Goal: Information Seeking & Learning: Learn about a topic

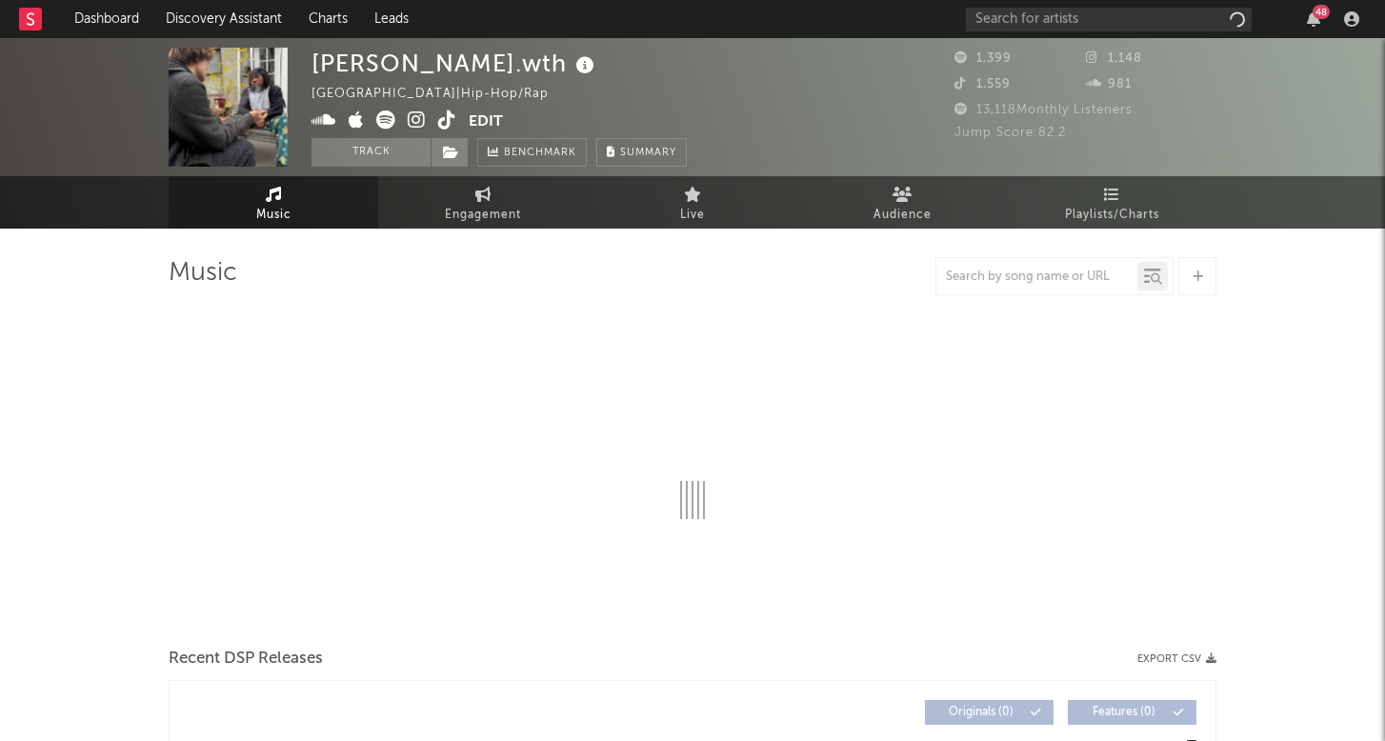
select select "6m"
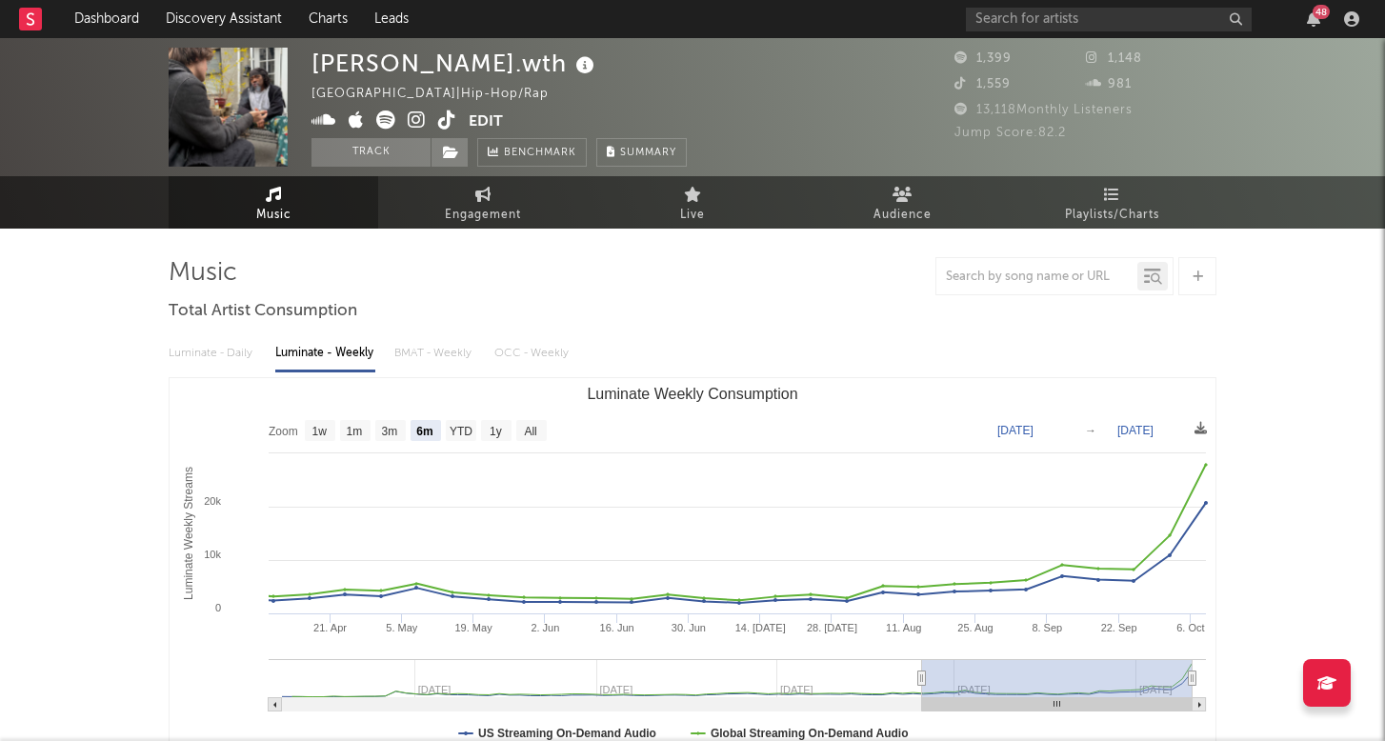
click at [1066, 31] on div "48" at bounding box center [1166, 19] width 400 height 38
click at [1066, 17] on input "text" at bounding box center [1109, 20] width 286 height 24
click at [837, 453] on icon "Luminate Weekly Consumption" at bounding box center [737, 453] width 937 height 0
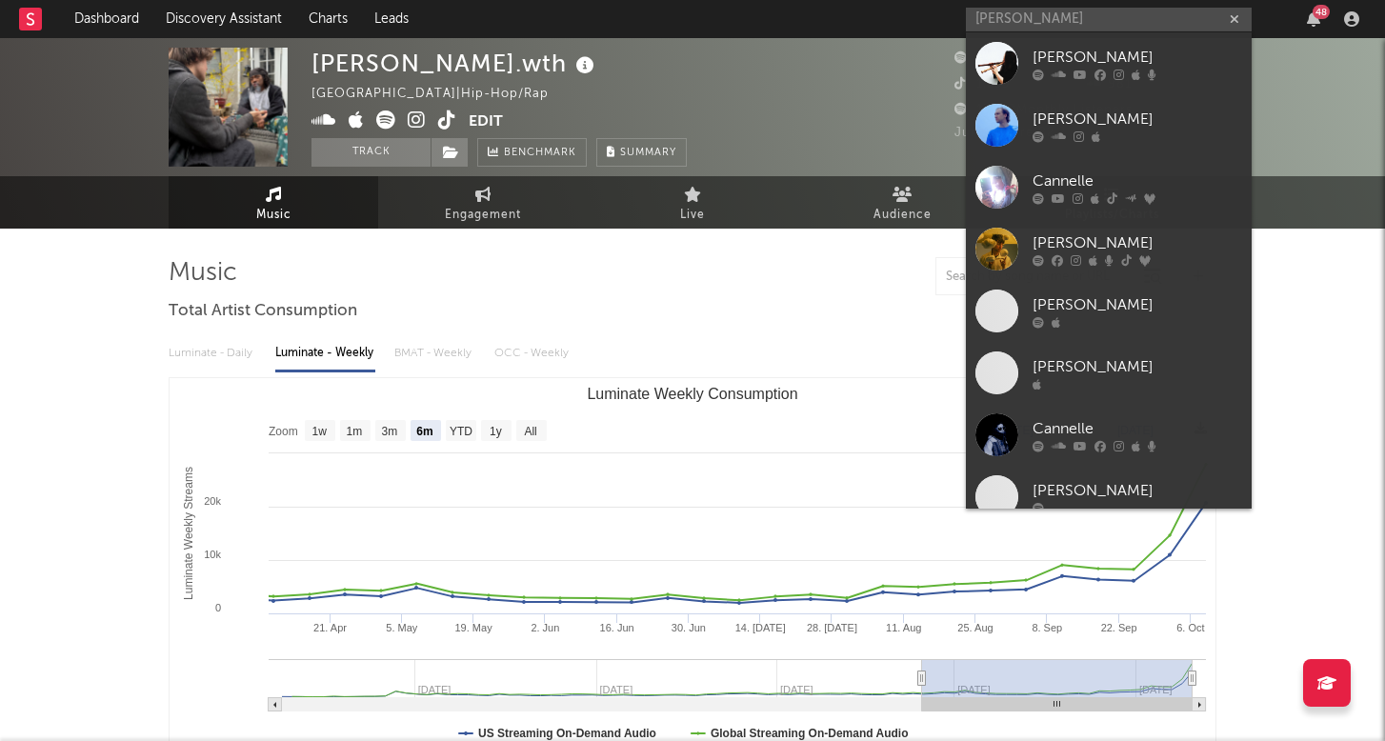
type input "Connell"
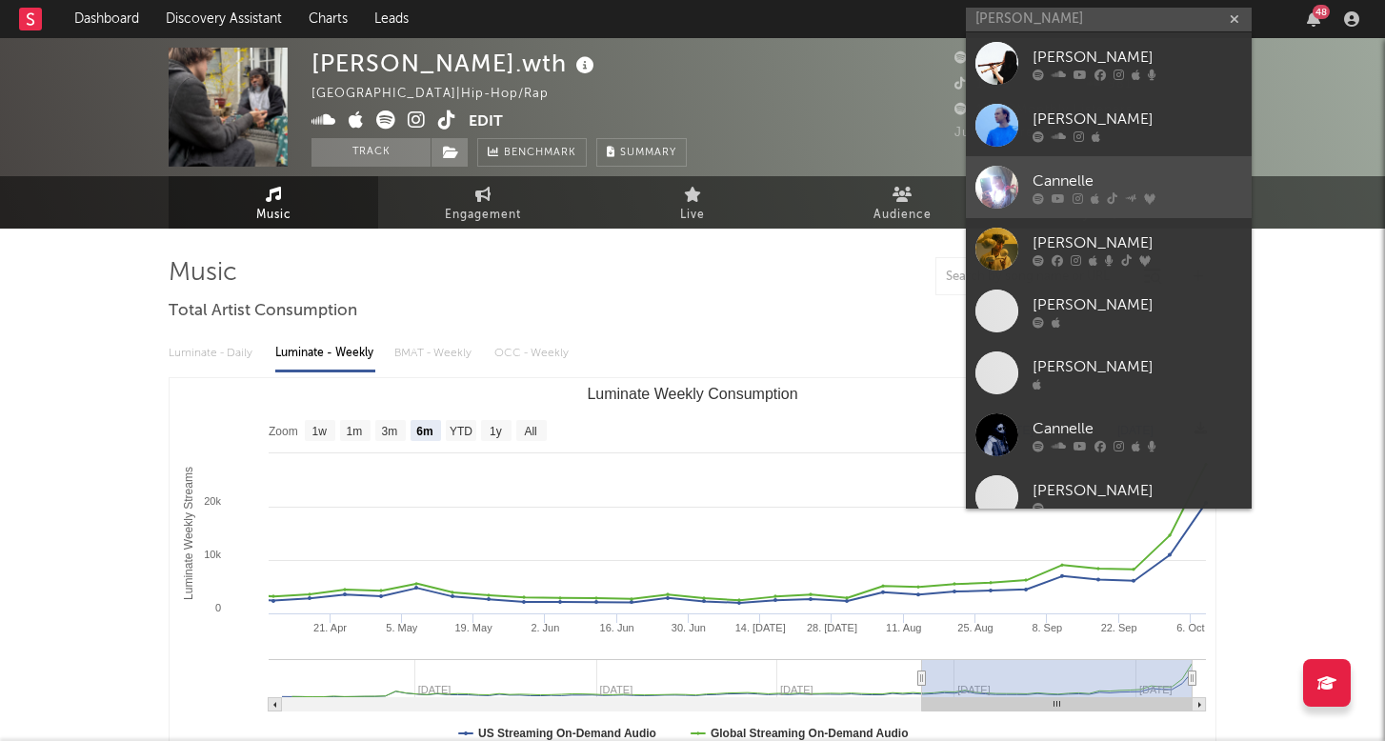
drag, startPoint x: 1069, startPoint y: 18, endPoint x: 1075, endPoint y: 185, distance: 166.8
click at [1075, 185] on div "Cannelle" at bounding box center [1138, 181] width 210 height 23
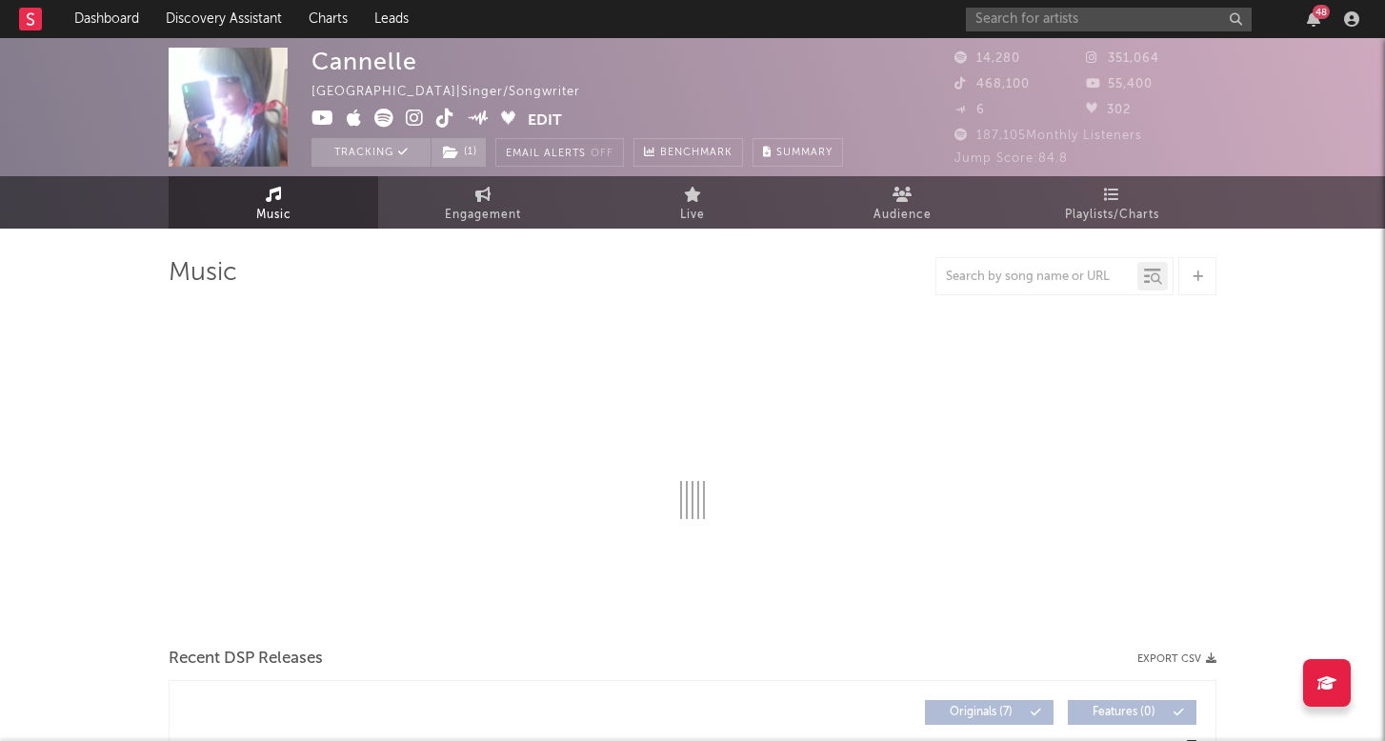
select select "1w"
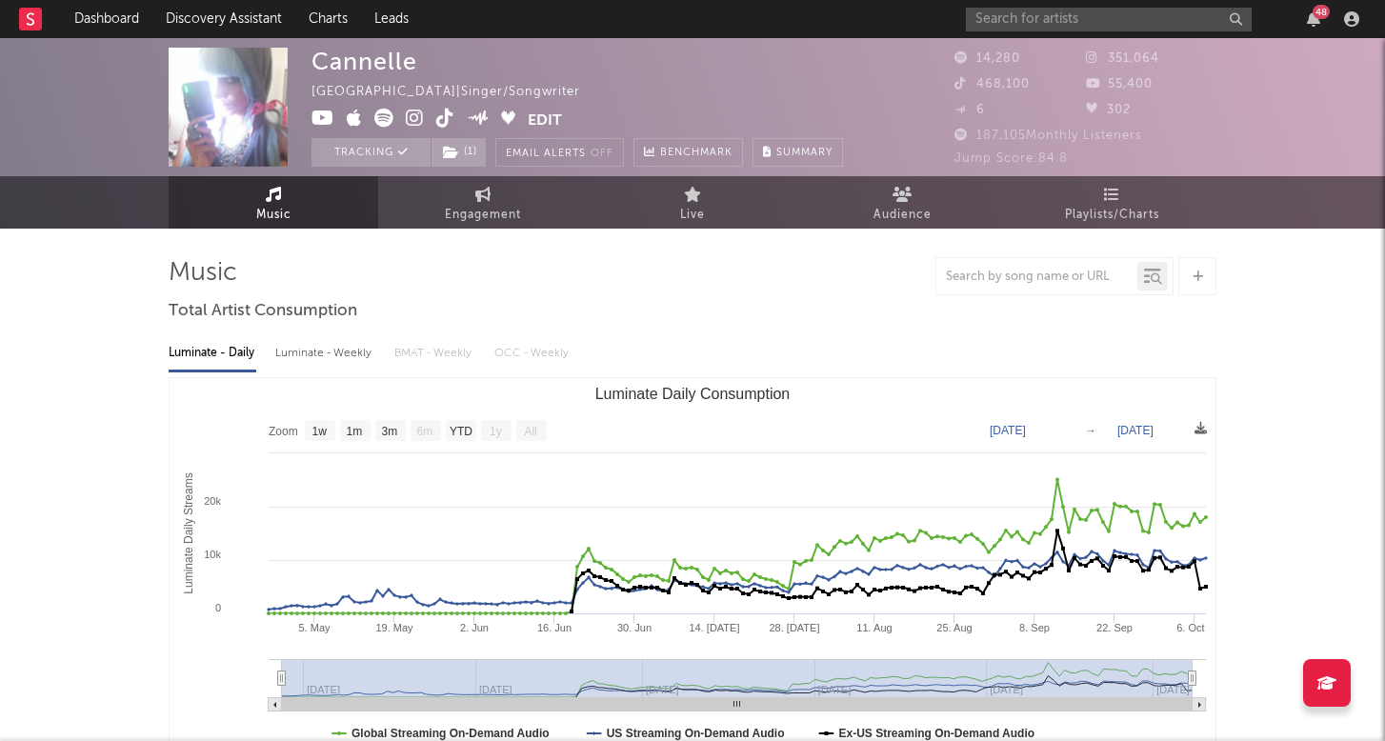
click at [335, 355] on div "Luminate - Weekly" at bounding box center [325, 353] width 100 height 32
select select "6m"
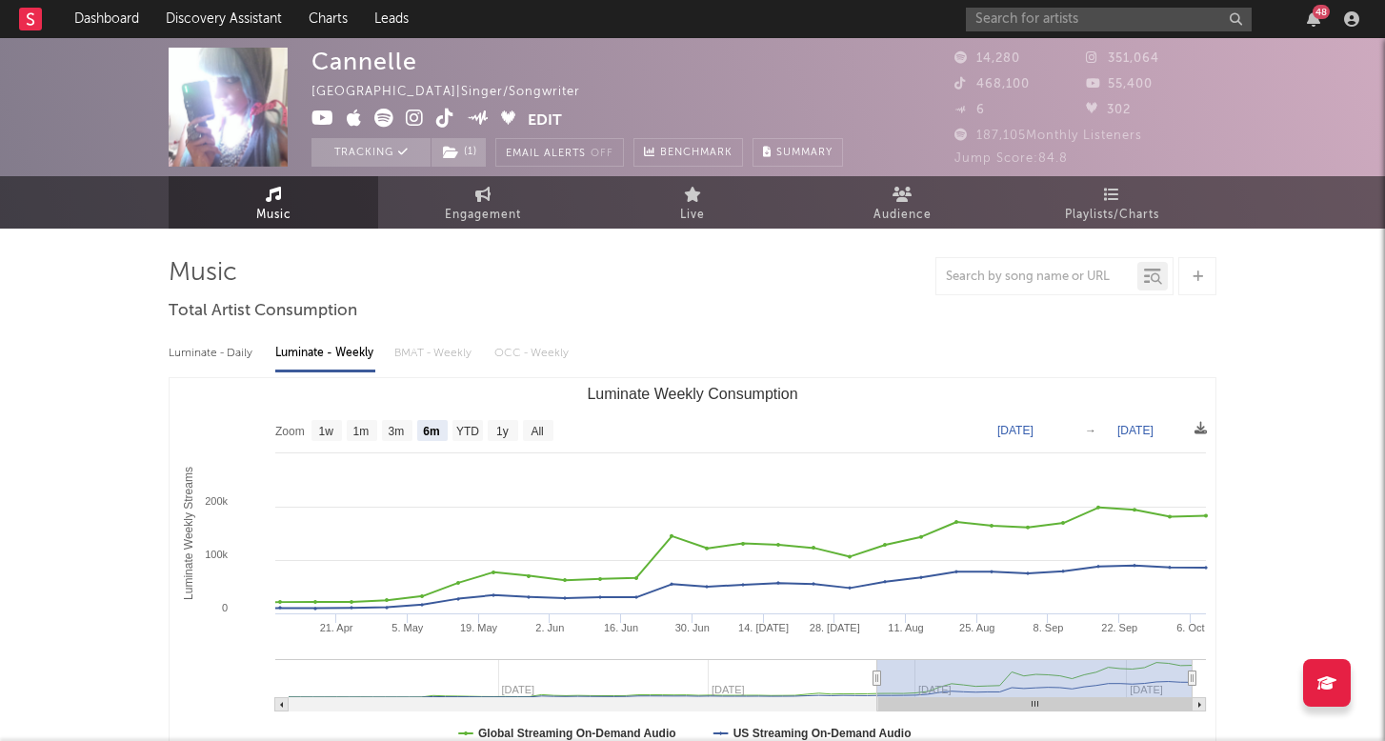
click at [1317, 17] on div "48" at bounding box center [1321, 12] width 17 height 14
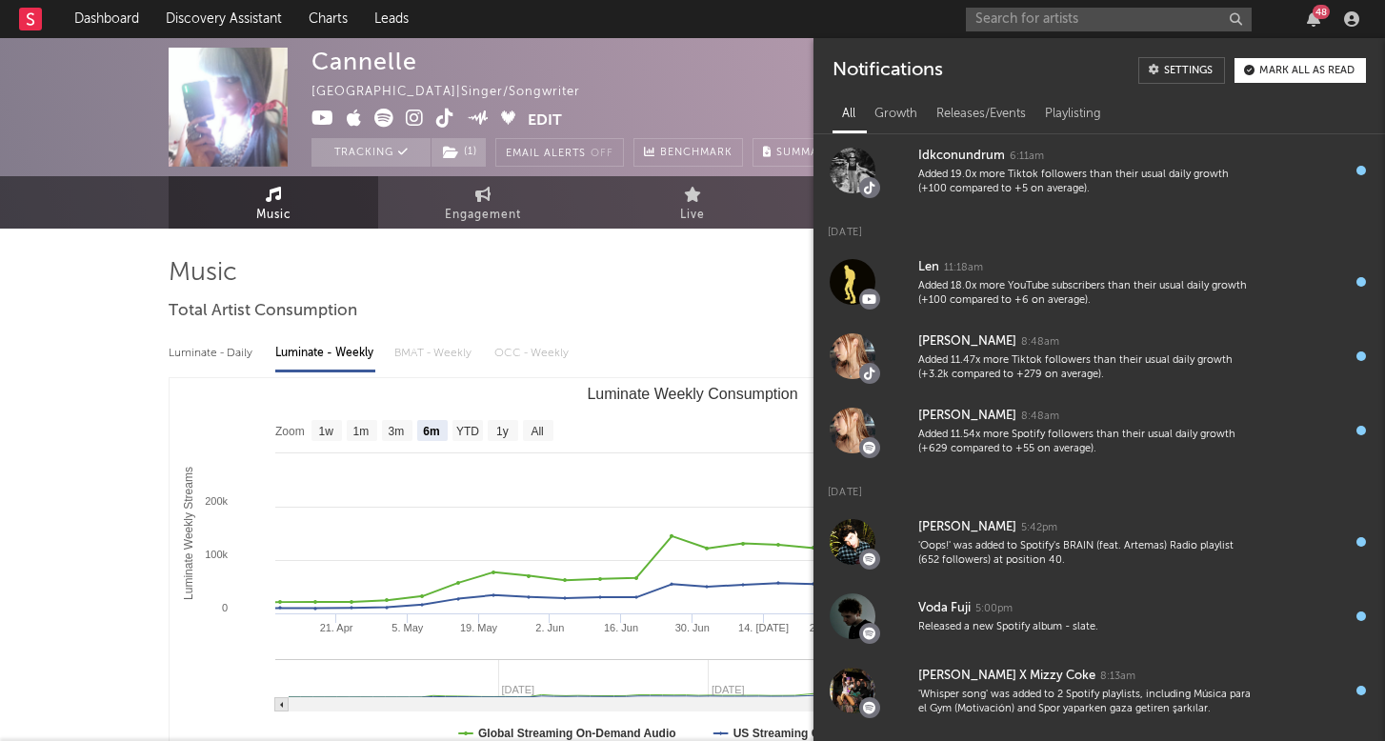
scroll to position [12, 0]
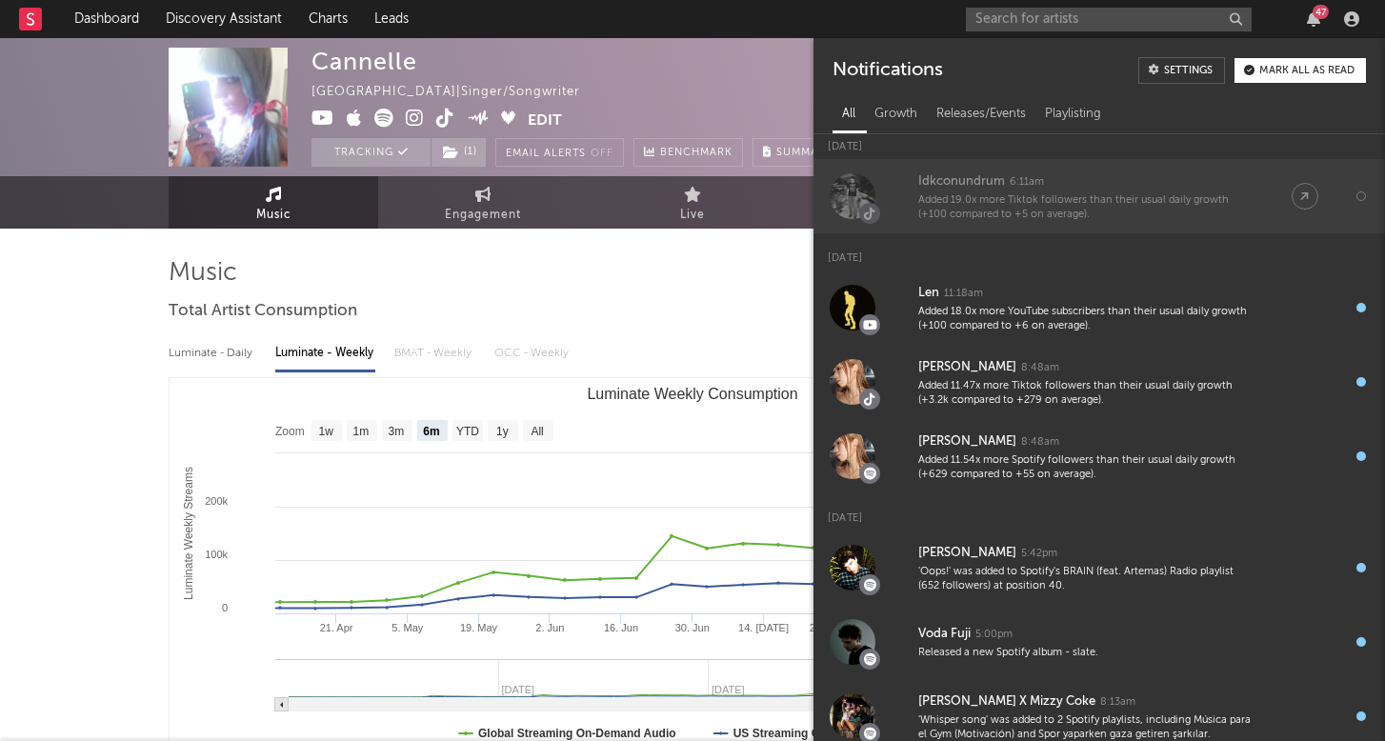
click at [1001, 205] on div "Added 19.0x more Tiktok followers than their usual daily growth (+100 compared …" at bounding box center [1085, 208] width 335 height 30
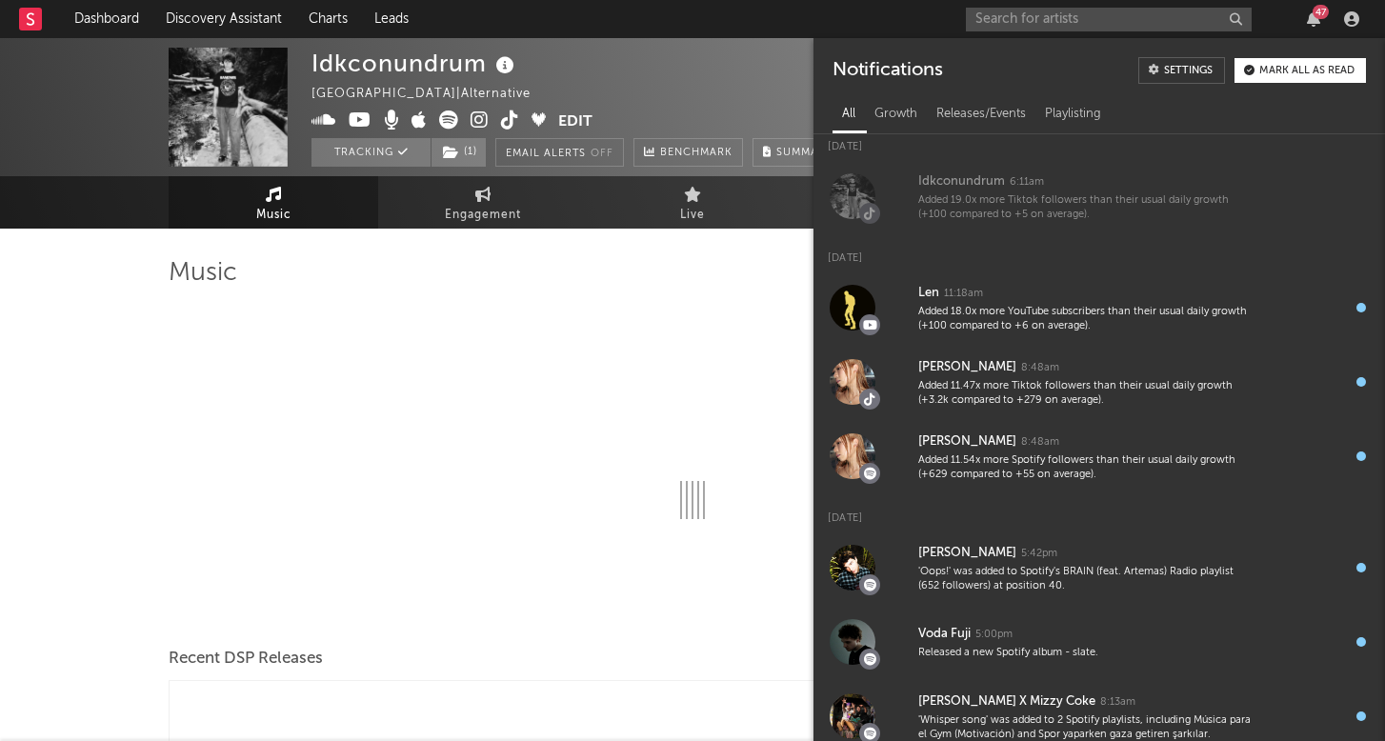
select select "6m"
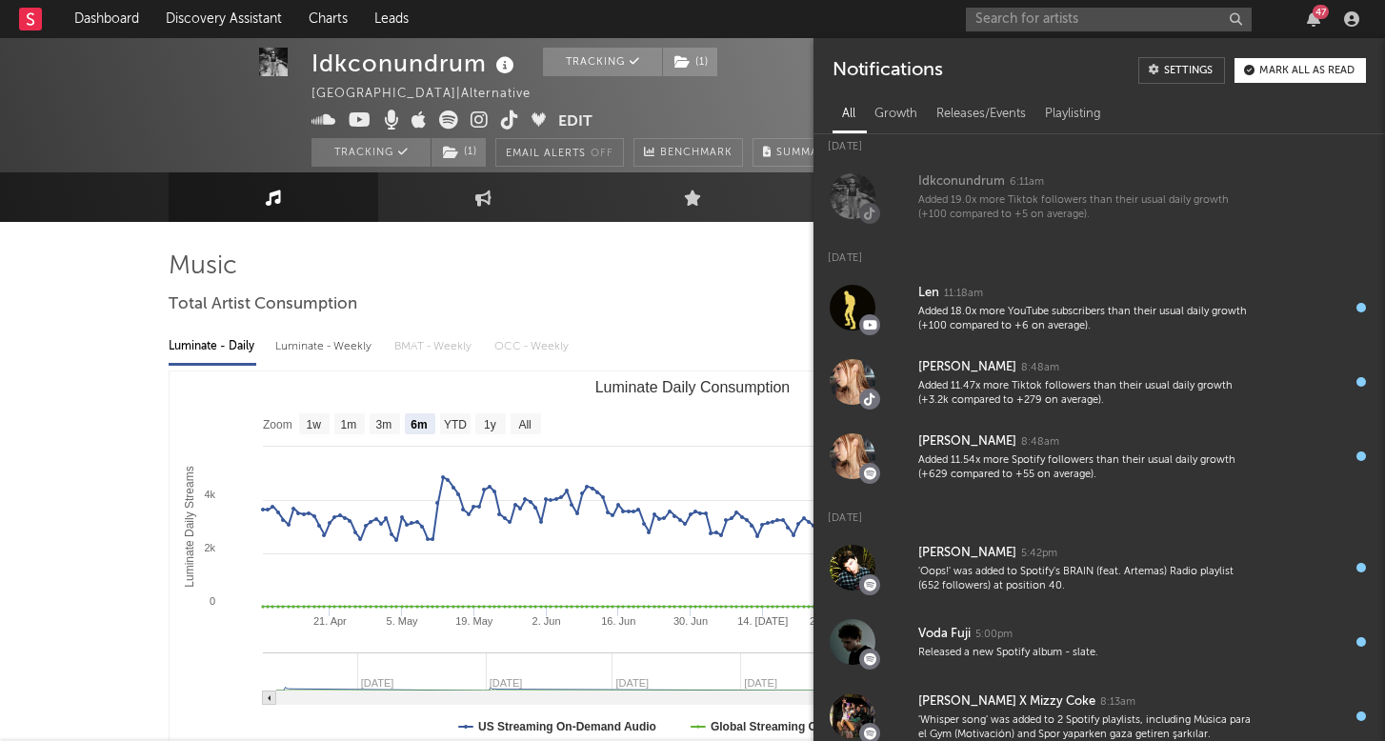
scroll to position [7, 0]
click at [712, 382] on text "Luminate Daily Consumption" at bounding box center [692, 387] width 195 height 16
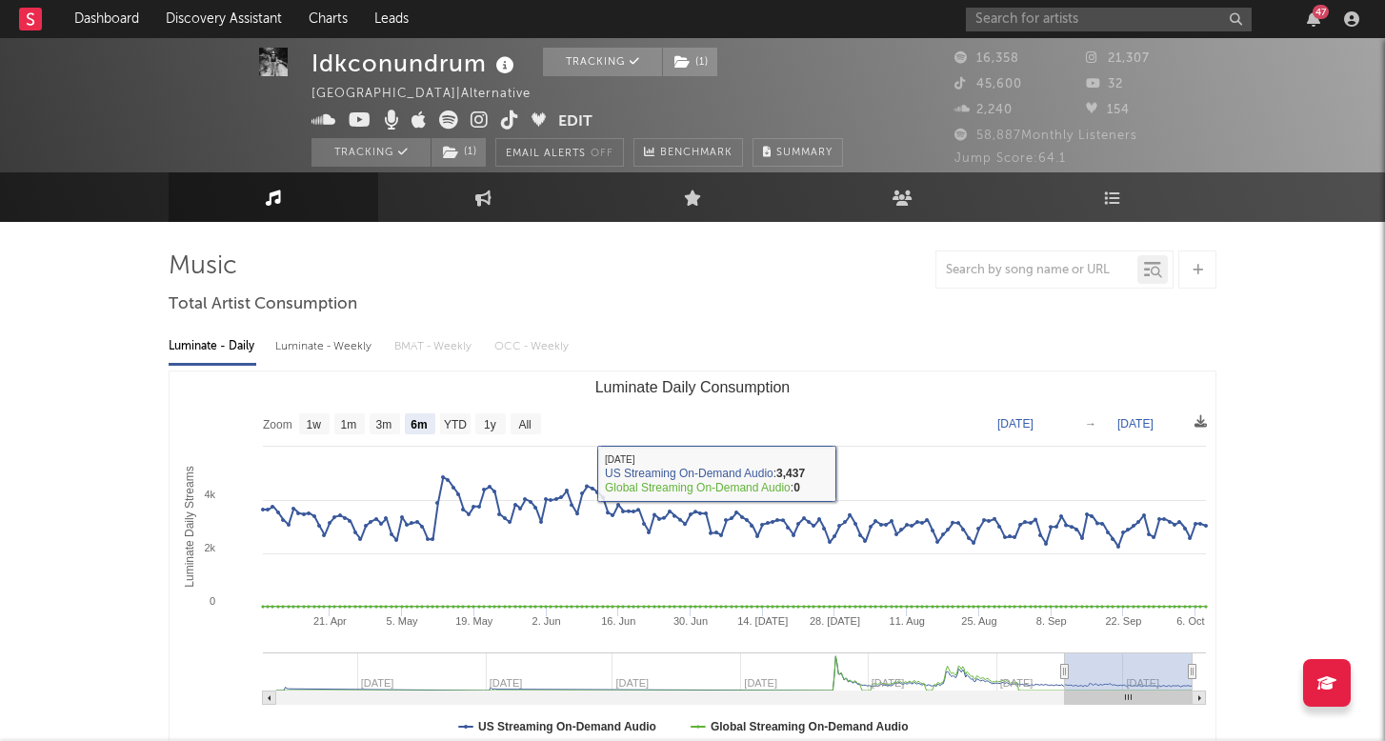
click at [324, 343] on div "Luminate - Weekly" at bounding box center [325, 347] width 100 height 32
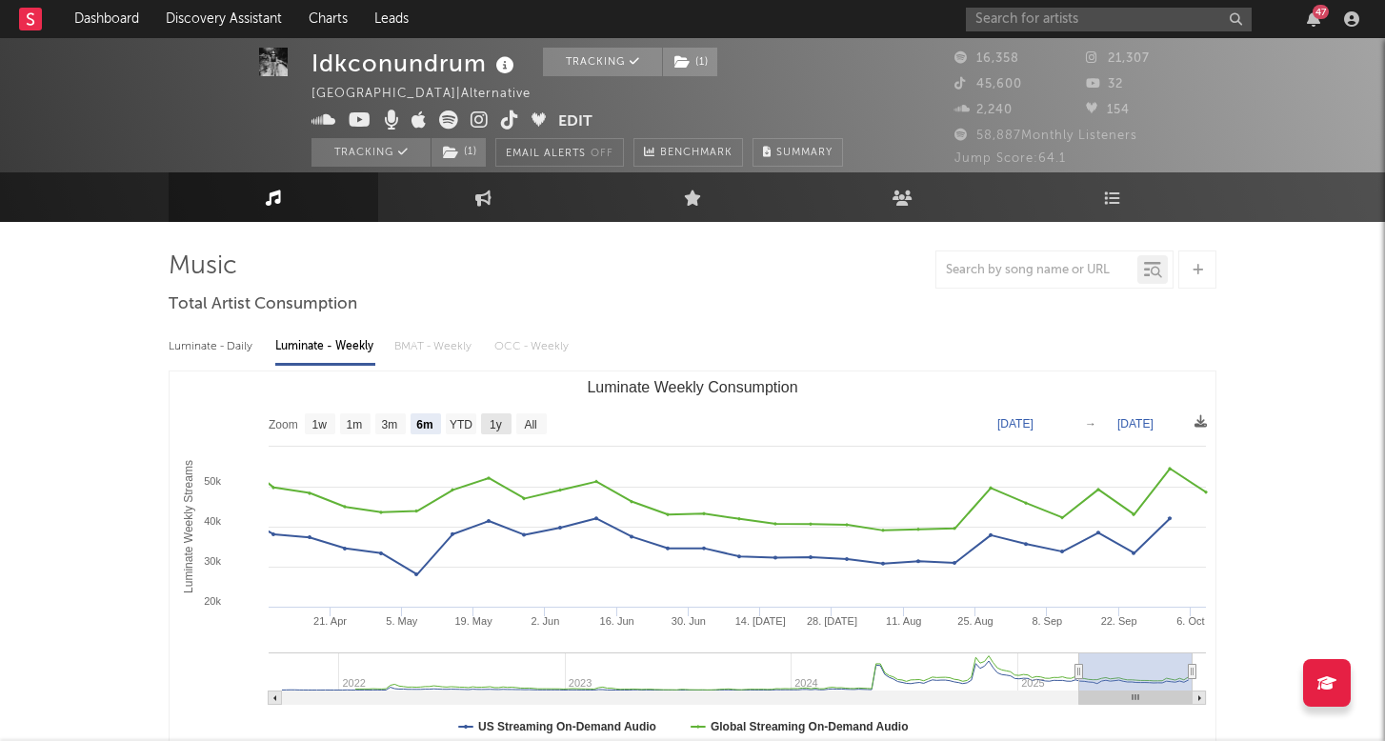
click at [500, 419] on text "1y" at bounding box center [496, 424] width 12 height 13
select select "1y"
type input "2024-10-09"
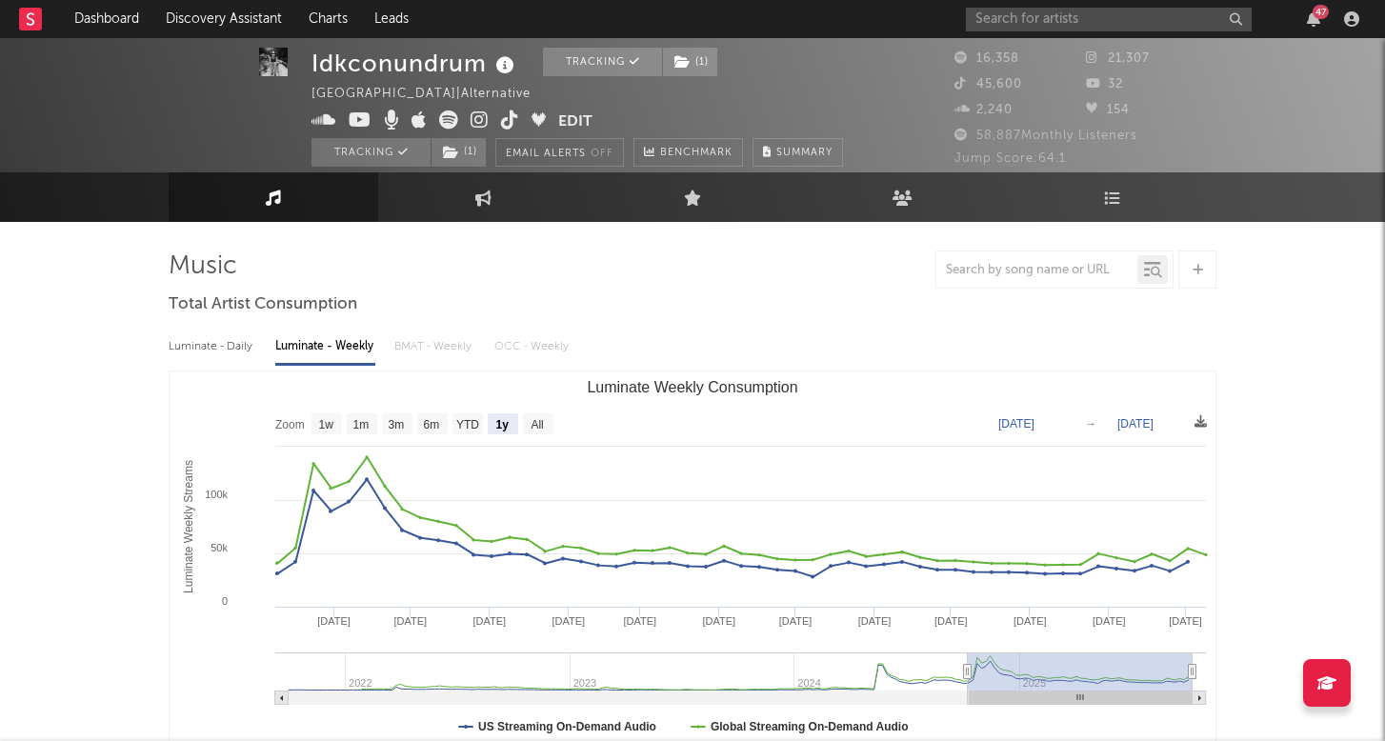
click at [214, 351] on div "Luminate - Daily" at bounding box center [213, 347] width 88 height 32
select select "6m"
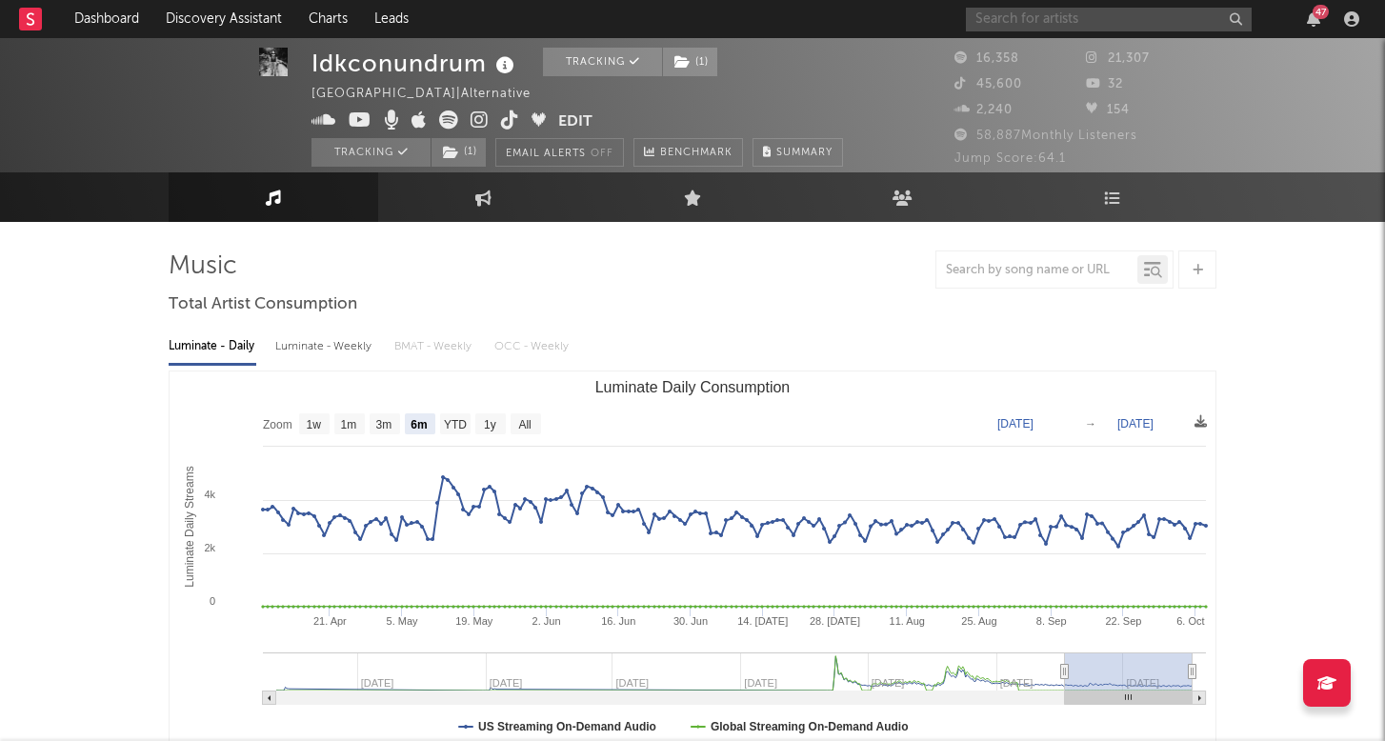
click at [1004, 21] on input "text" at bounding box center [1109, 20] width 286 height 24
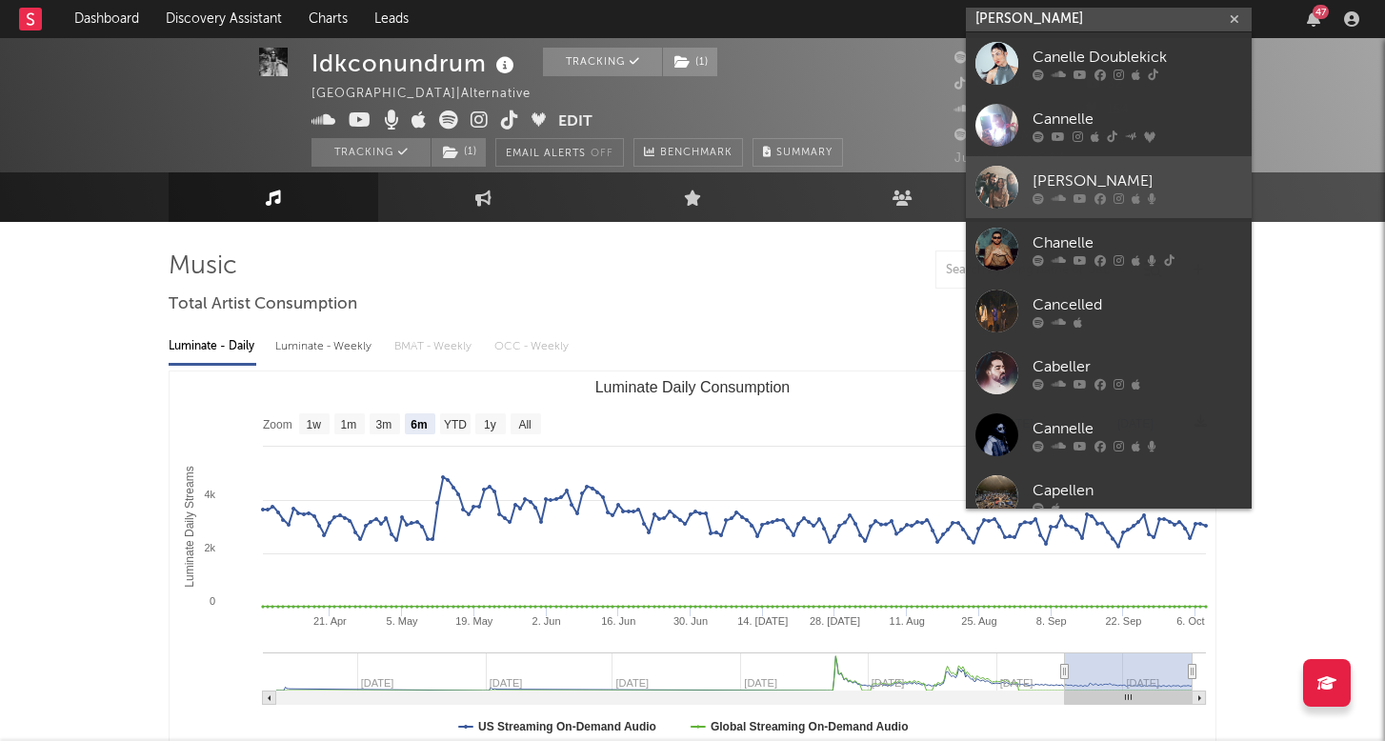
type input "Janelle"
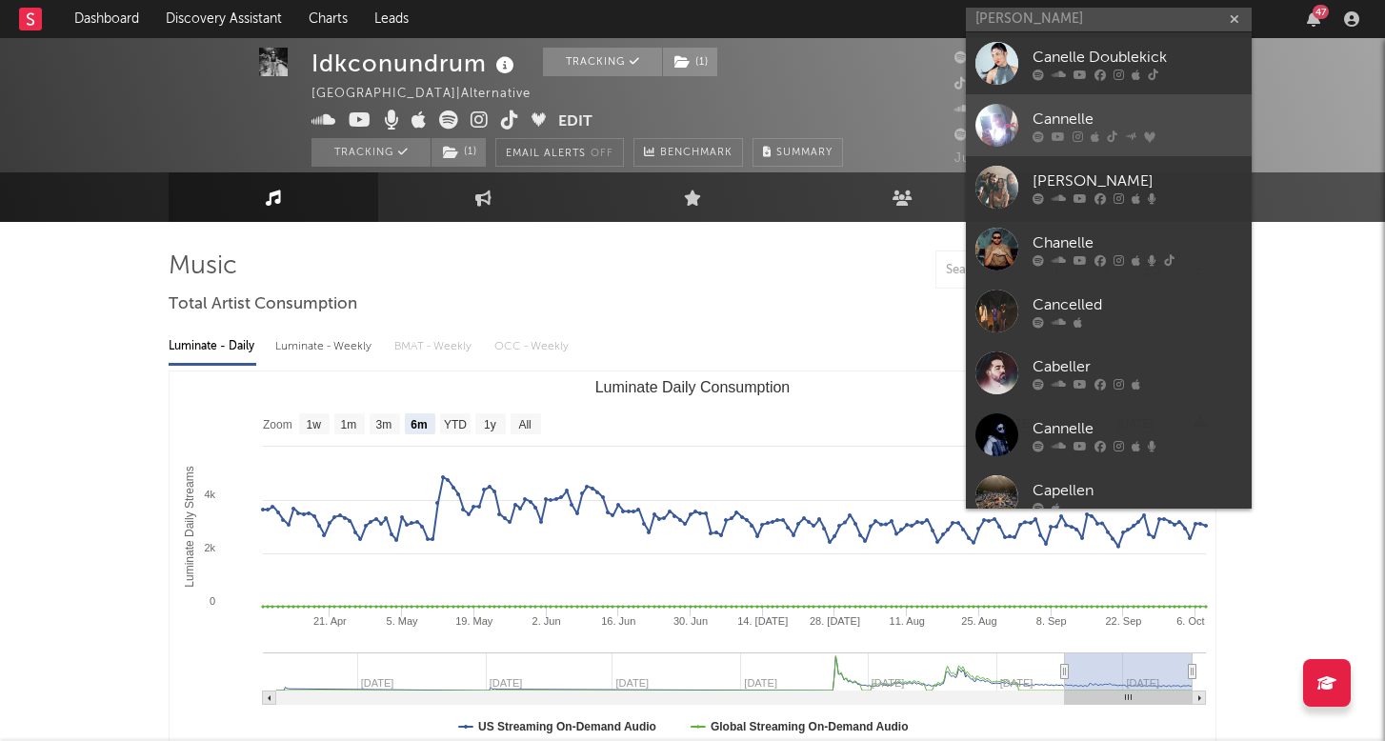
drag, startPoint x: 1130, startPoint y: 157, endPoint x: 1117, endPoint y: 134, distance: 26.5
click at [1117, 134] on div at bounding box center [1138, 136] width 210 height 11
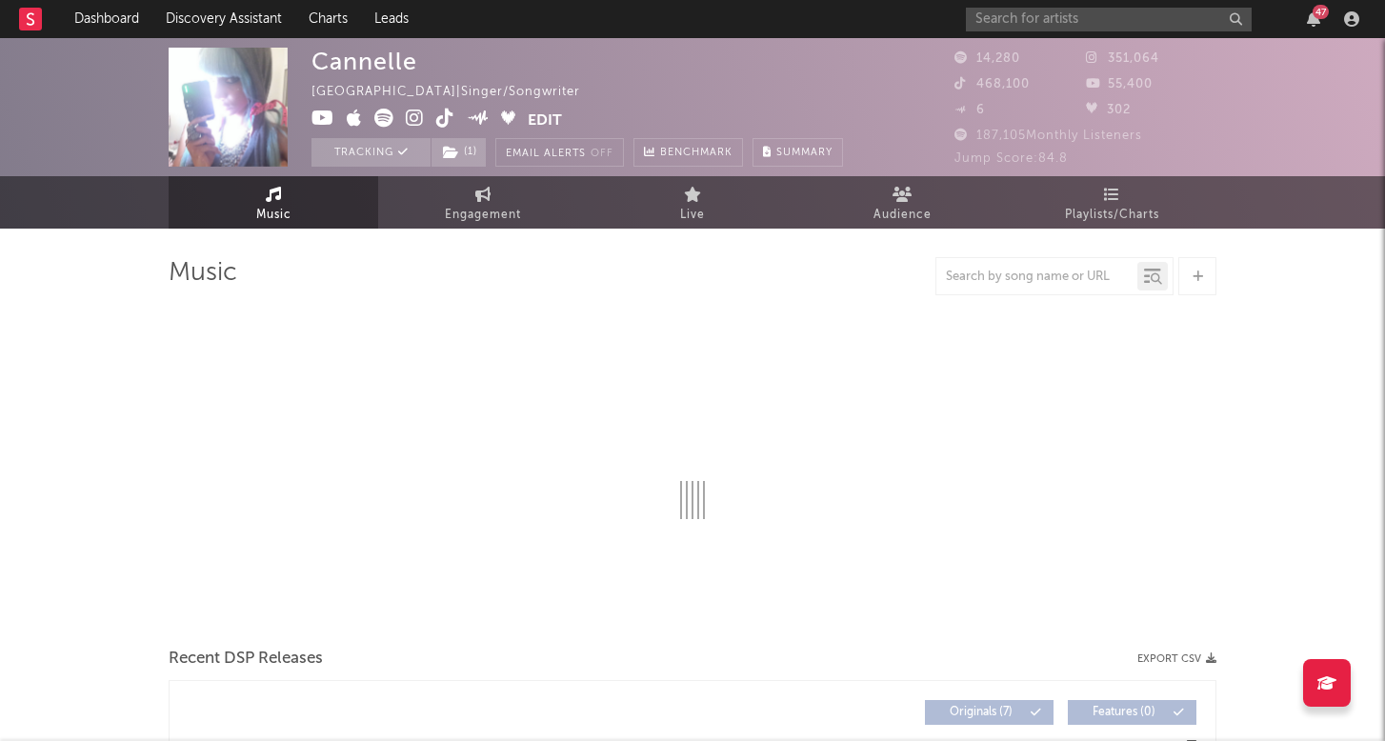
select select "1w"
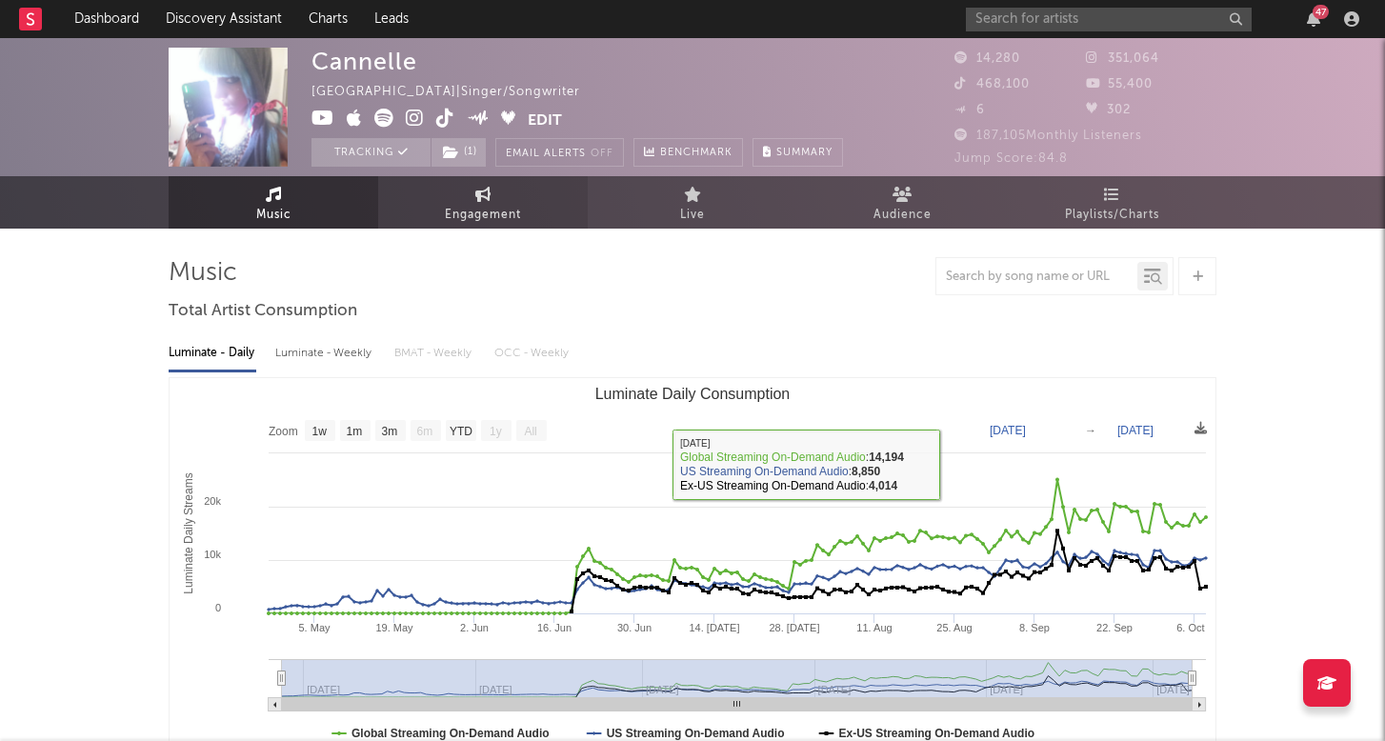
click at [506, 198] on link "Engagement" at bounding box center [483, 202] width 210 height 52
select select "1w"
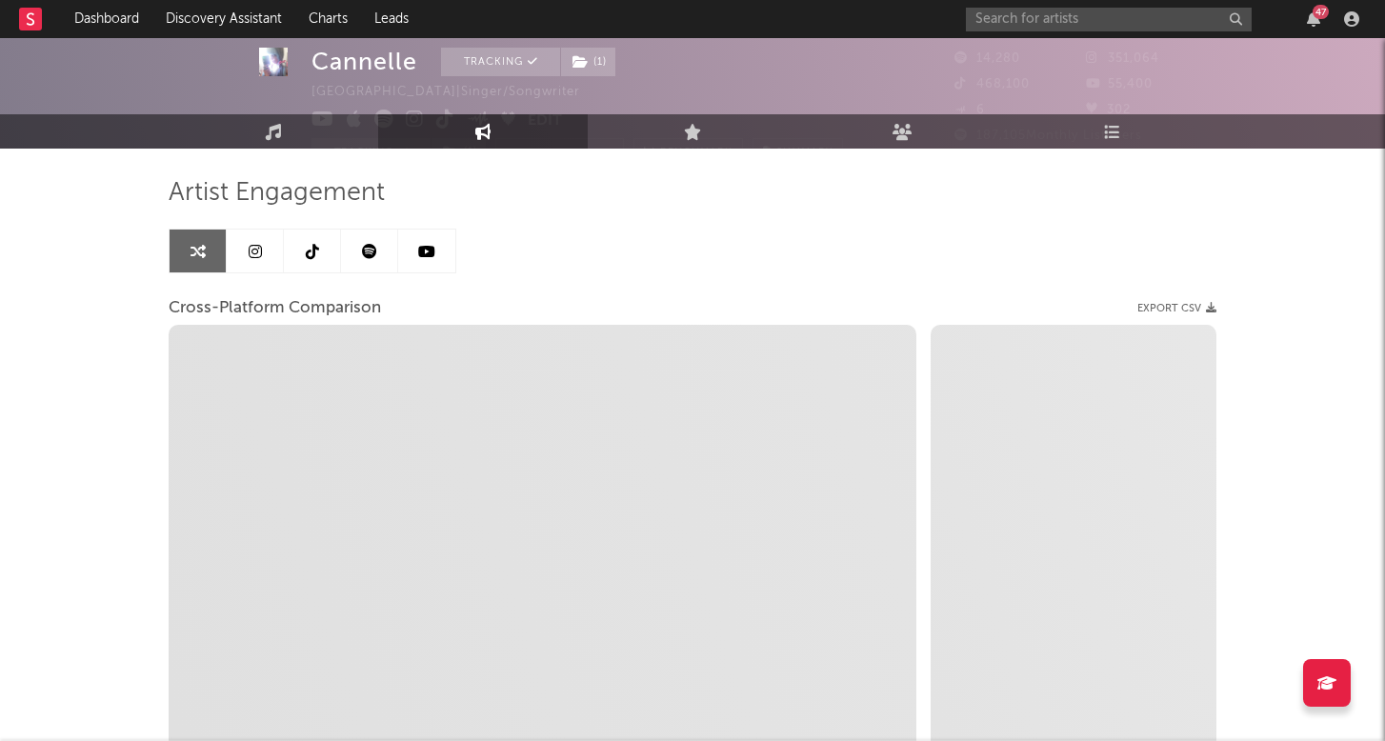
scroll to position [82, 0]
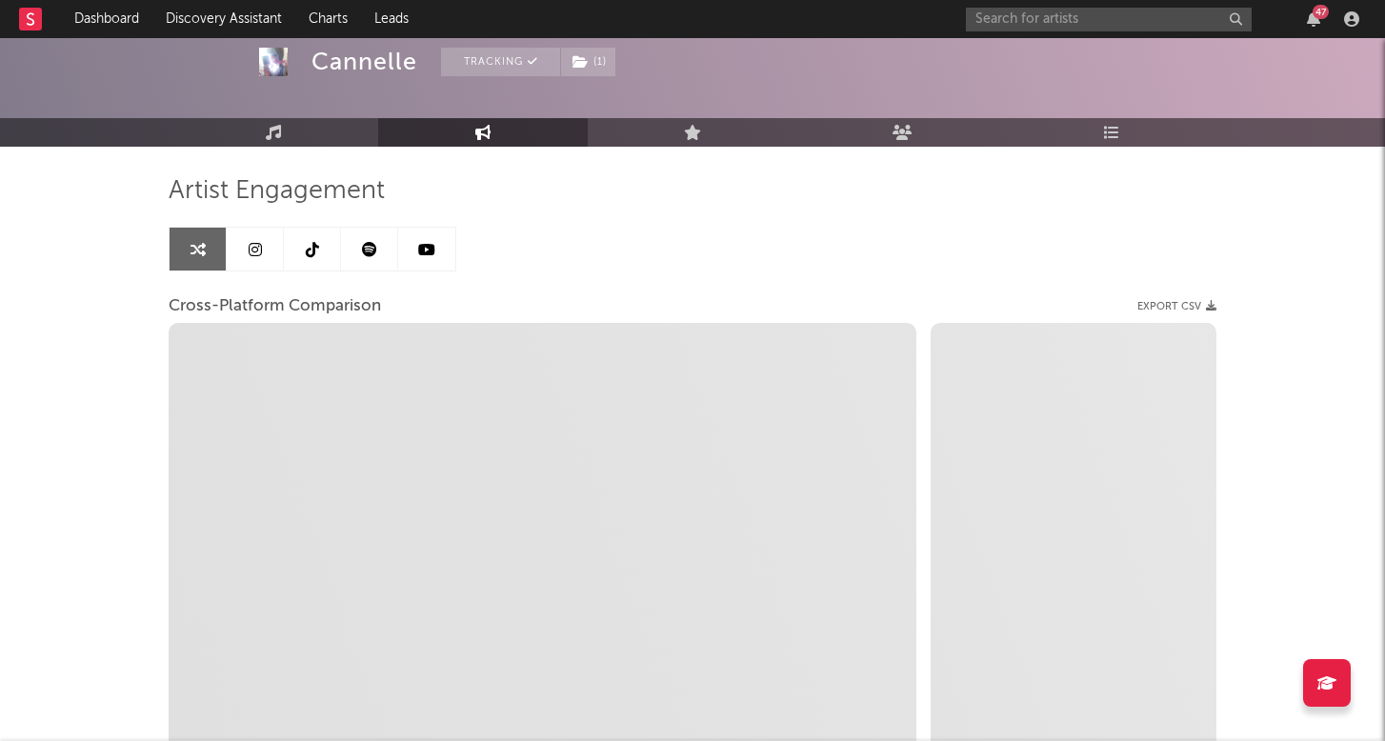
select select "1m"
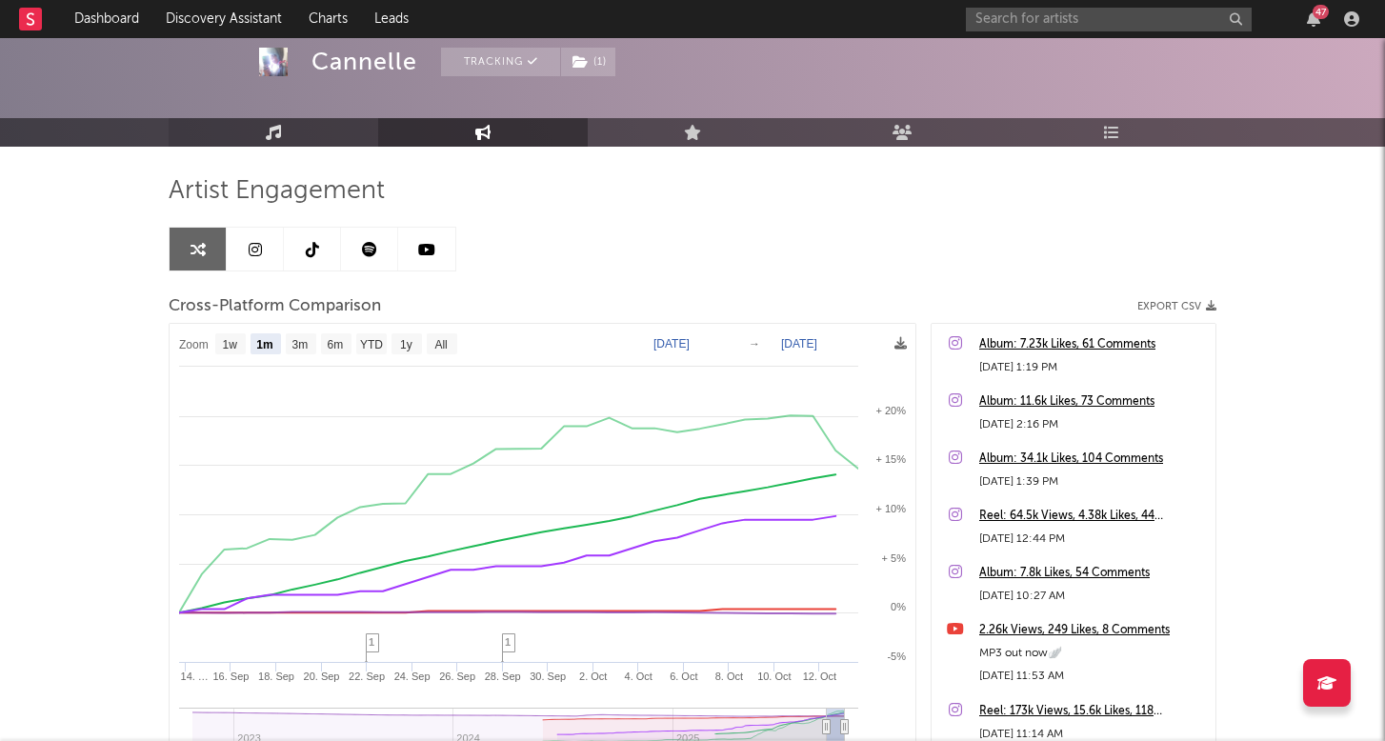
click at [269, 142] on link "Music" at bounding box center [274, 132] width 210 height 29
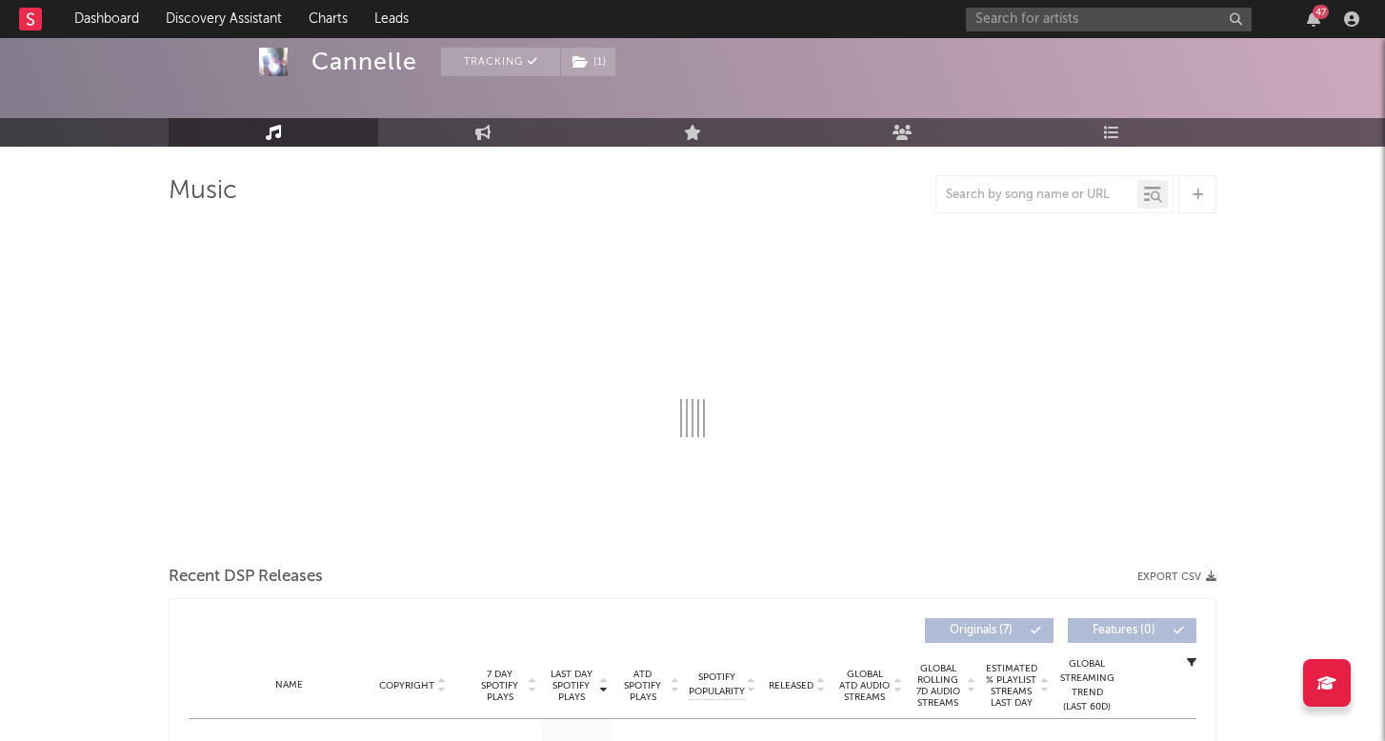
select select "1w"
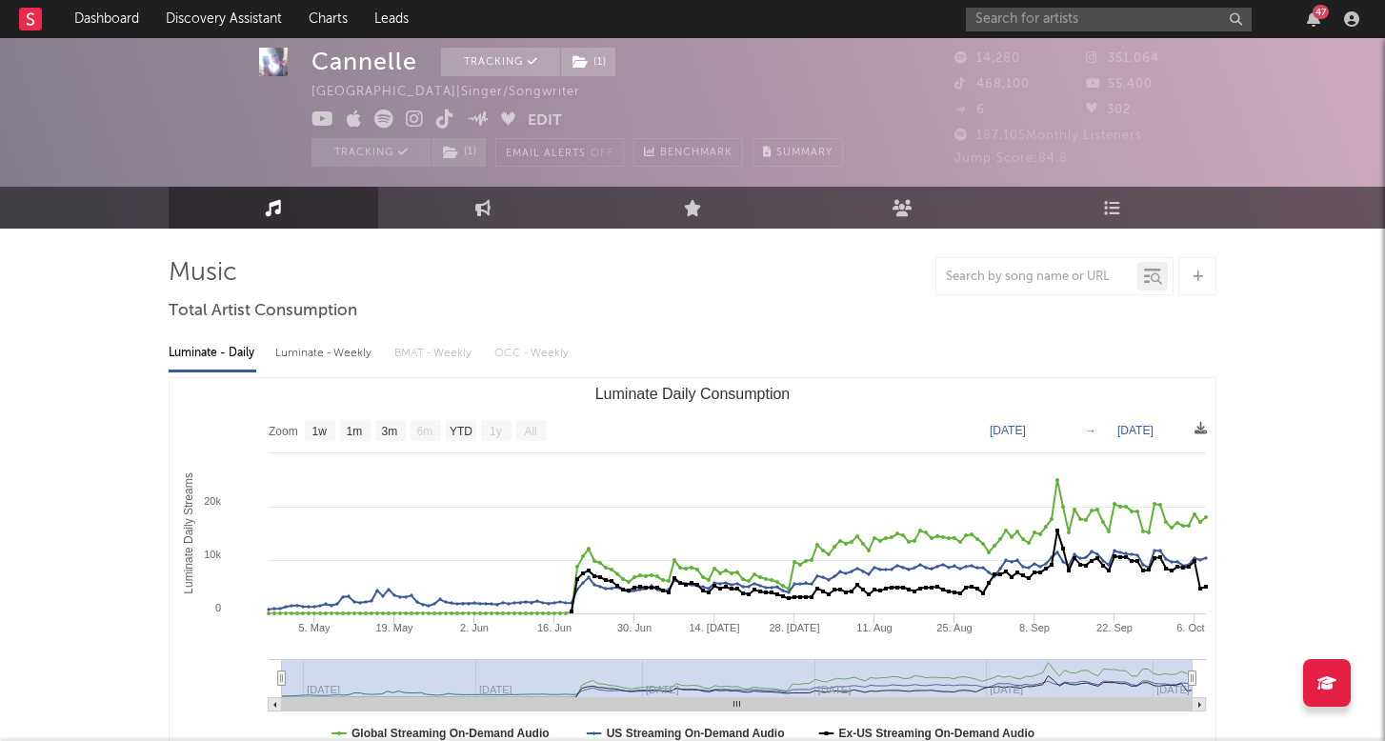
scroll to position [47, 0]
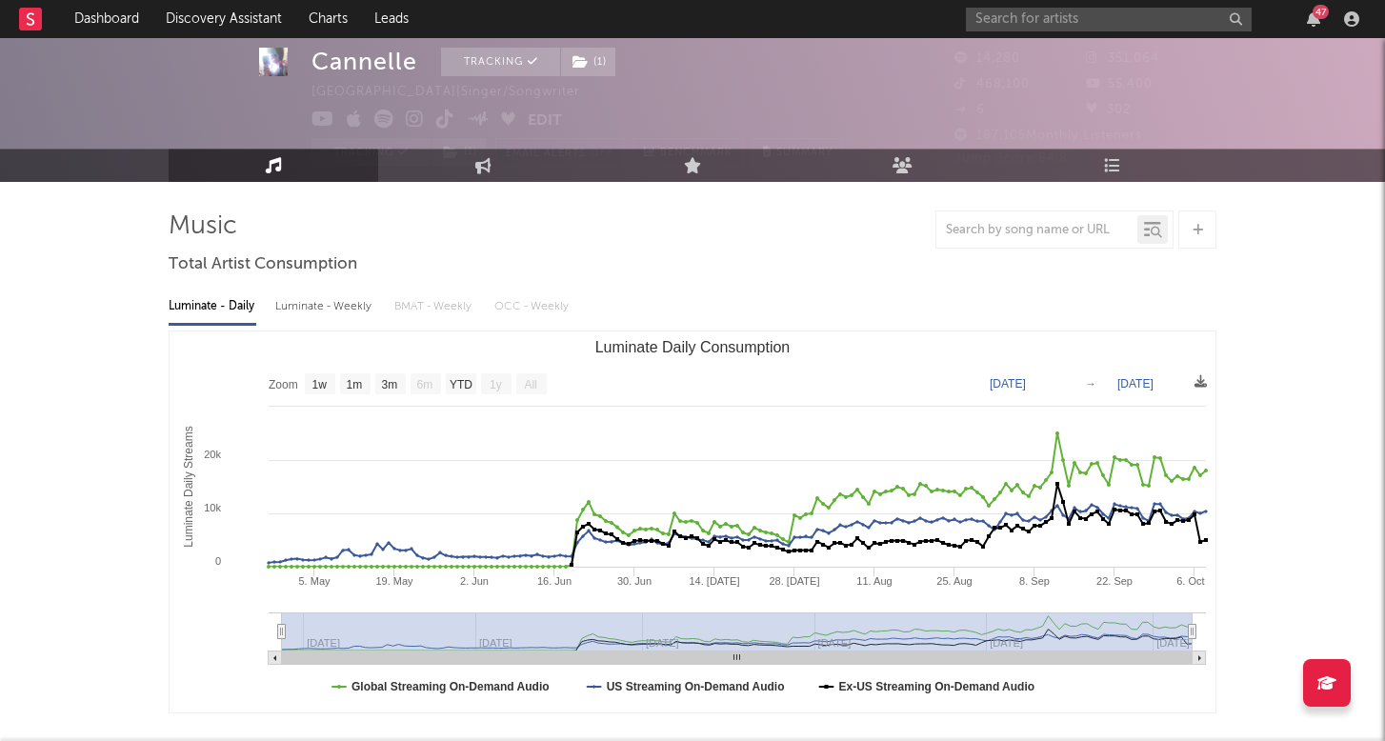
click at [335, 310] on div "Luminate - Weekly" at bounding box center [325, 307] width 100 height 32
select select "6m"
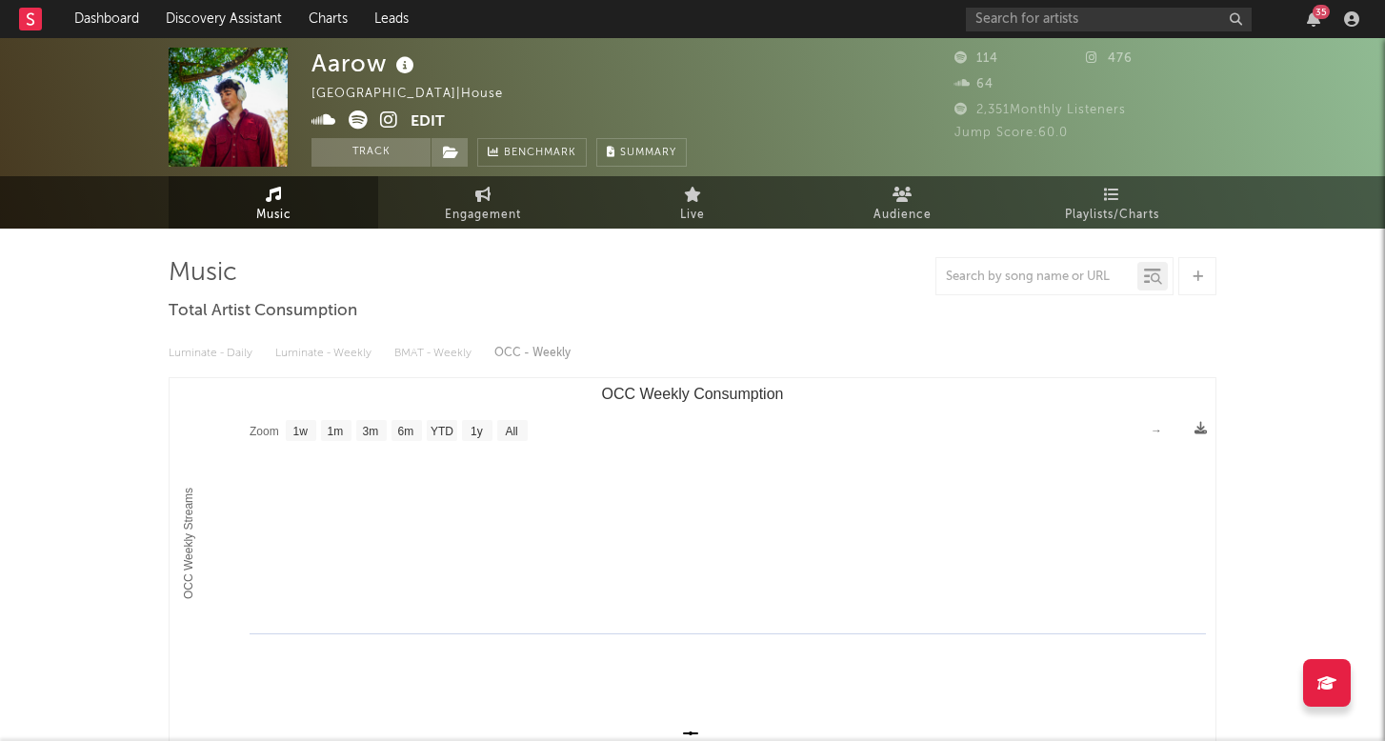
select select "1w"
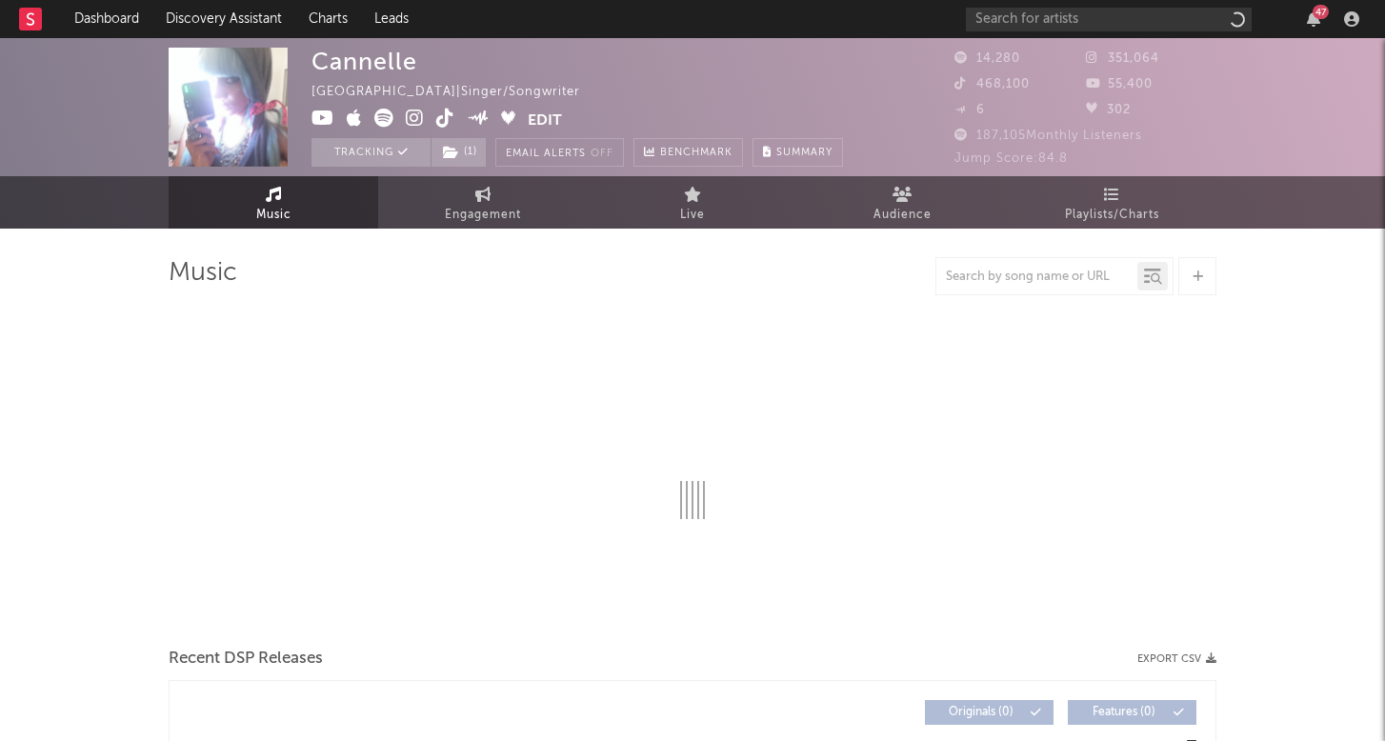
select select "1w"
